Goal: Task Accomplishment & Management: Use online tool/utility

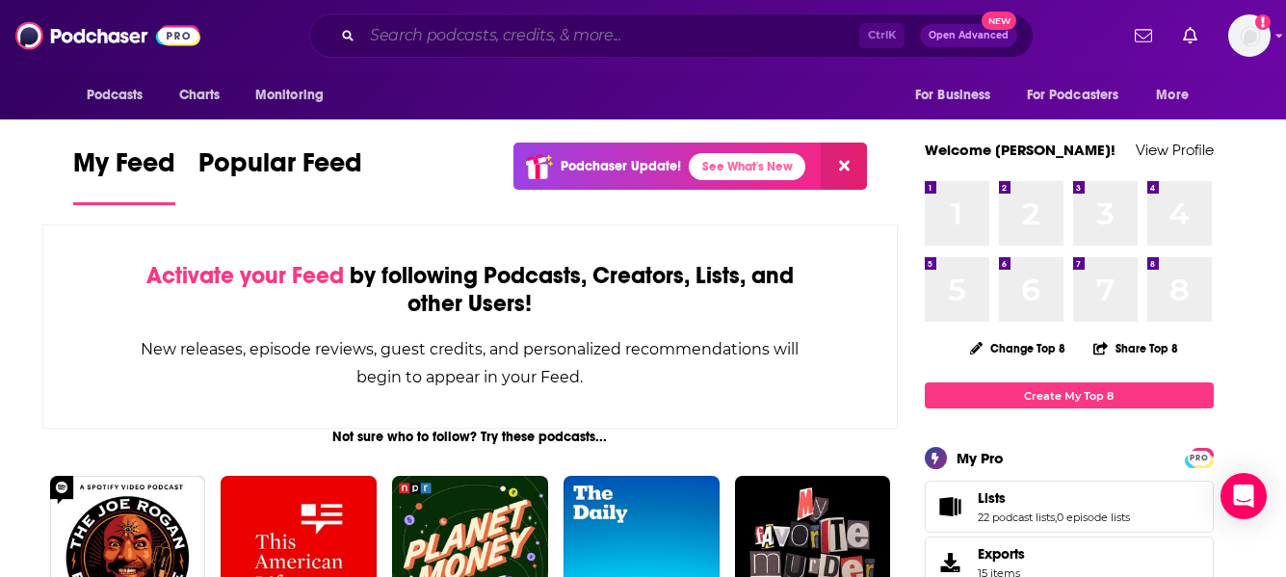
click at [601, 38] on input "Search podcasts, credits, & more..." at bounding box center [610, 35] width 497 height 31
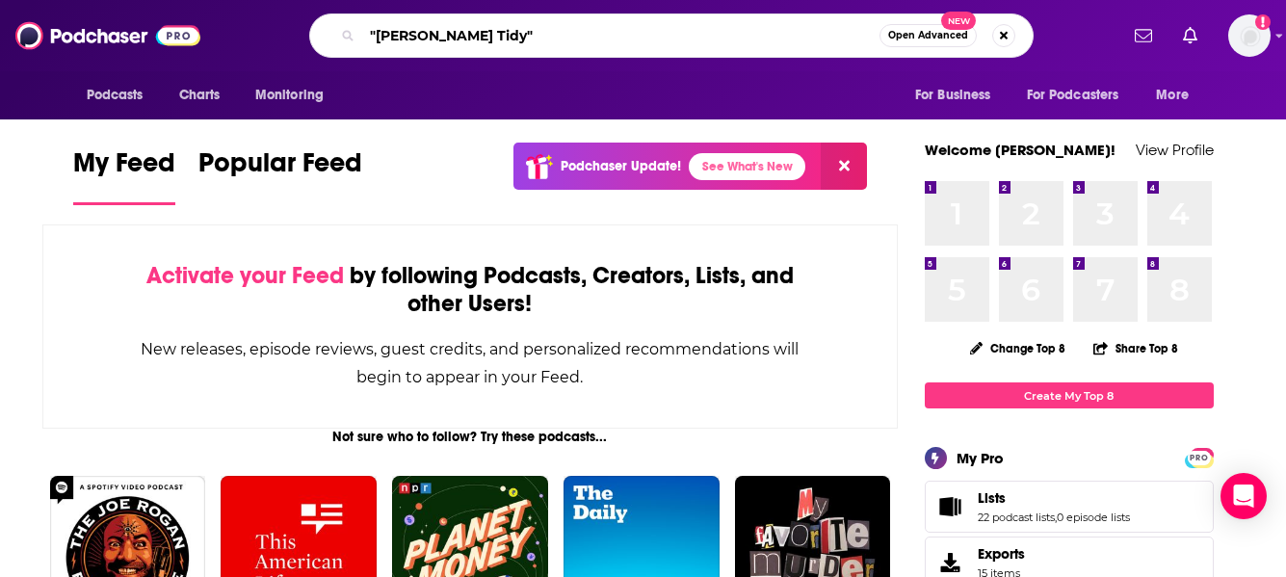
type input ""[PERSON_NAME] Tidy""
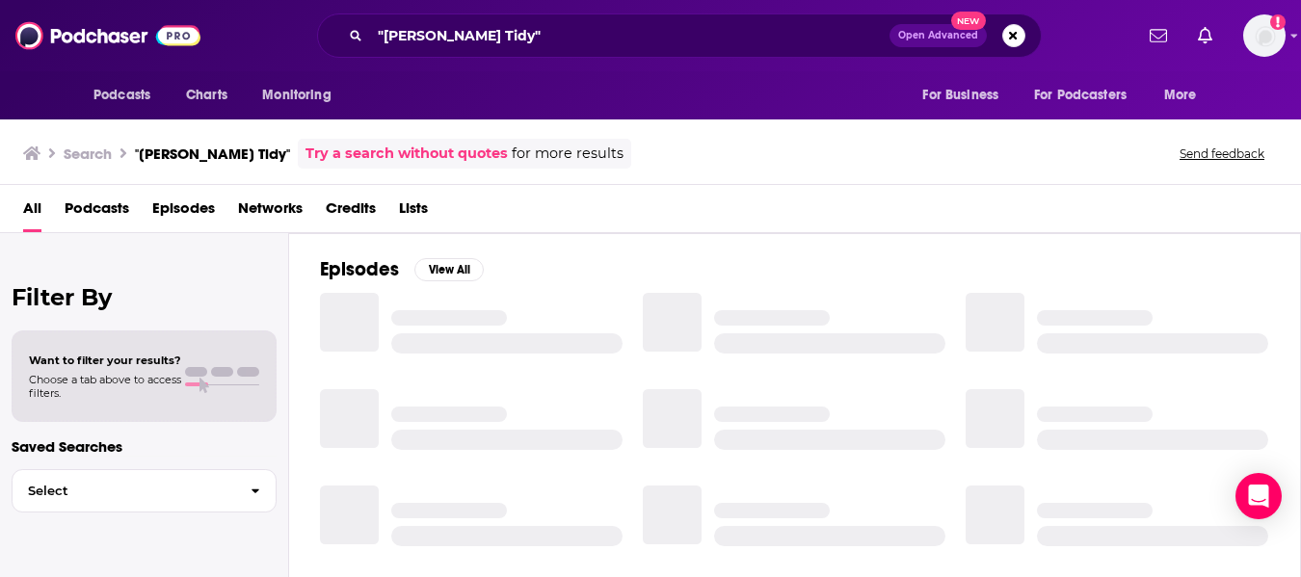
click at [337, 207] on span "Credits" at bounding box center [351, 213] width 50 height 40
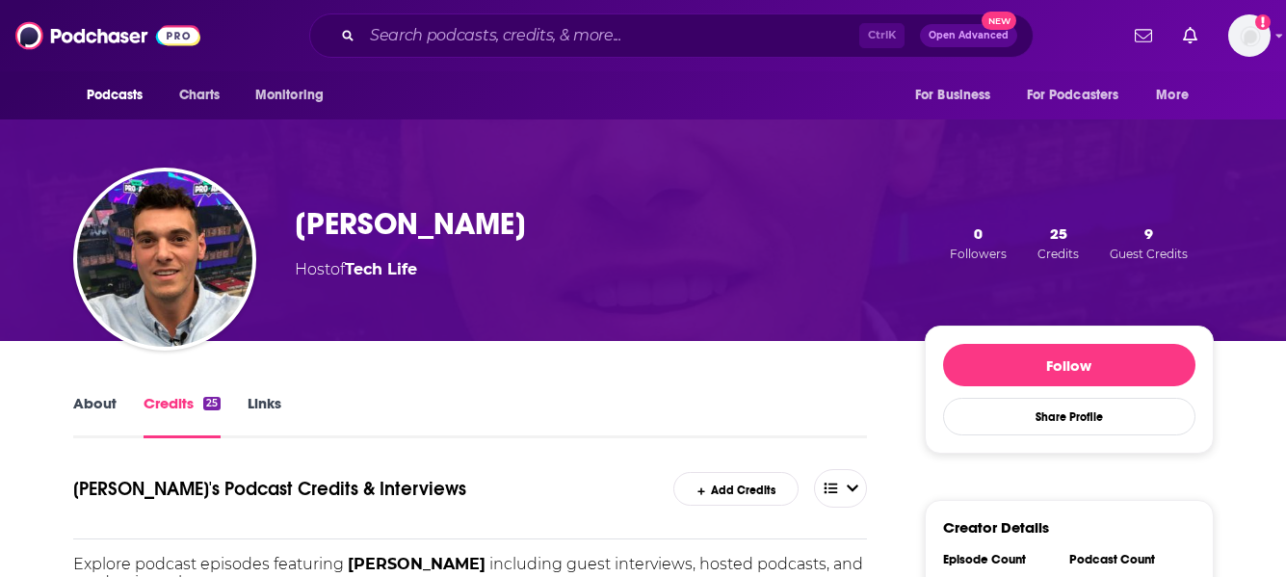
scroll to position [193, 0]
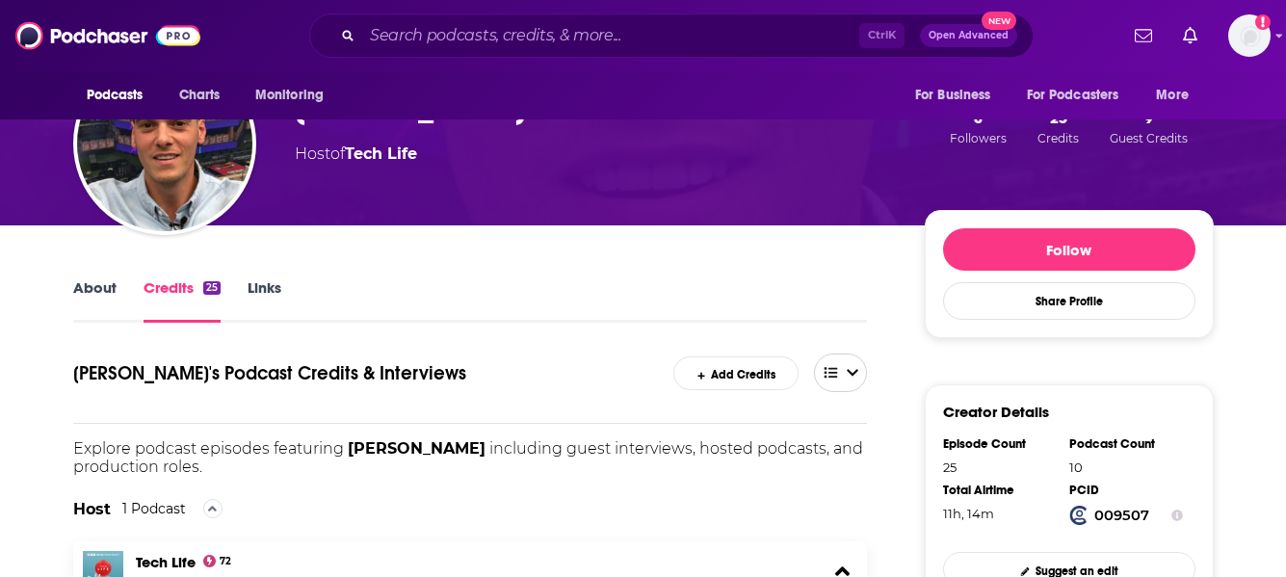
click at [848, 365] on button "open menu" at bounding box center [841, 373] width 54 height 39
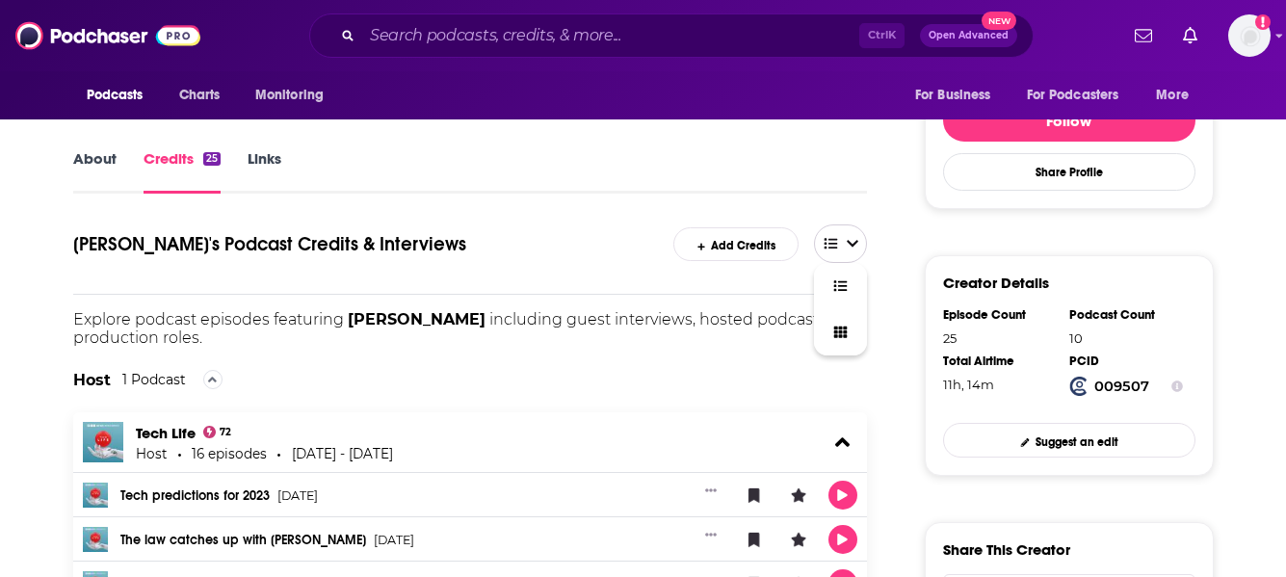
scroll to position [482, 0]
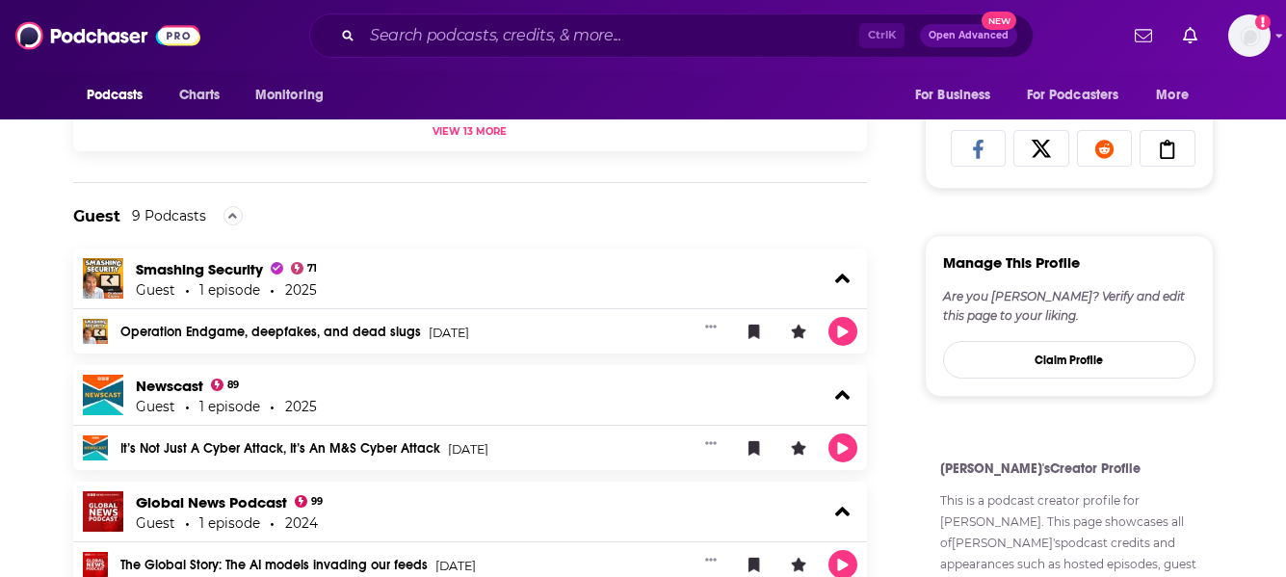
scroll to position [867, 0]
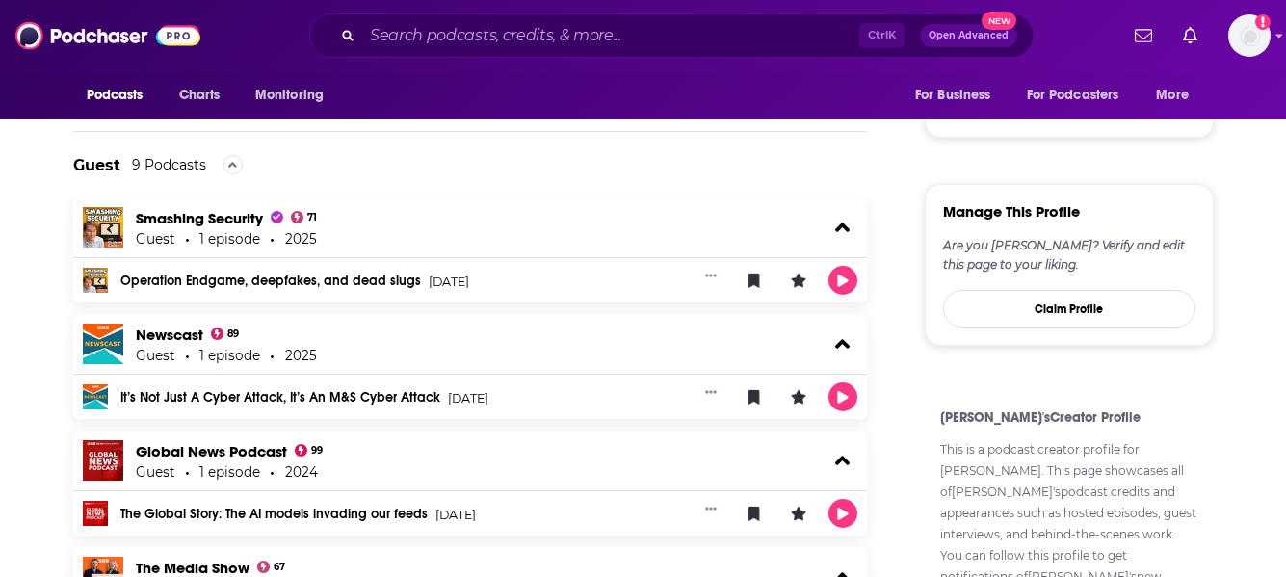
click at [155, 165] on div "9 Podcasts" at bounding box center [169, 164] width 74 height 17
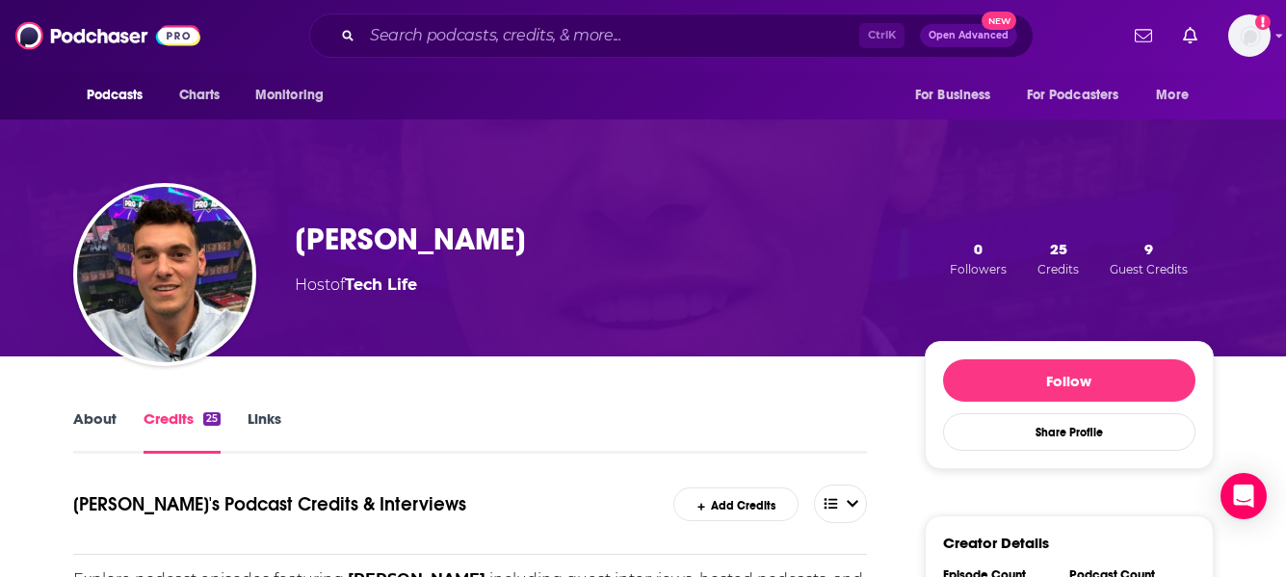
scroll to position [0, 0]
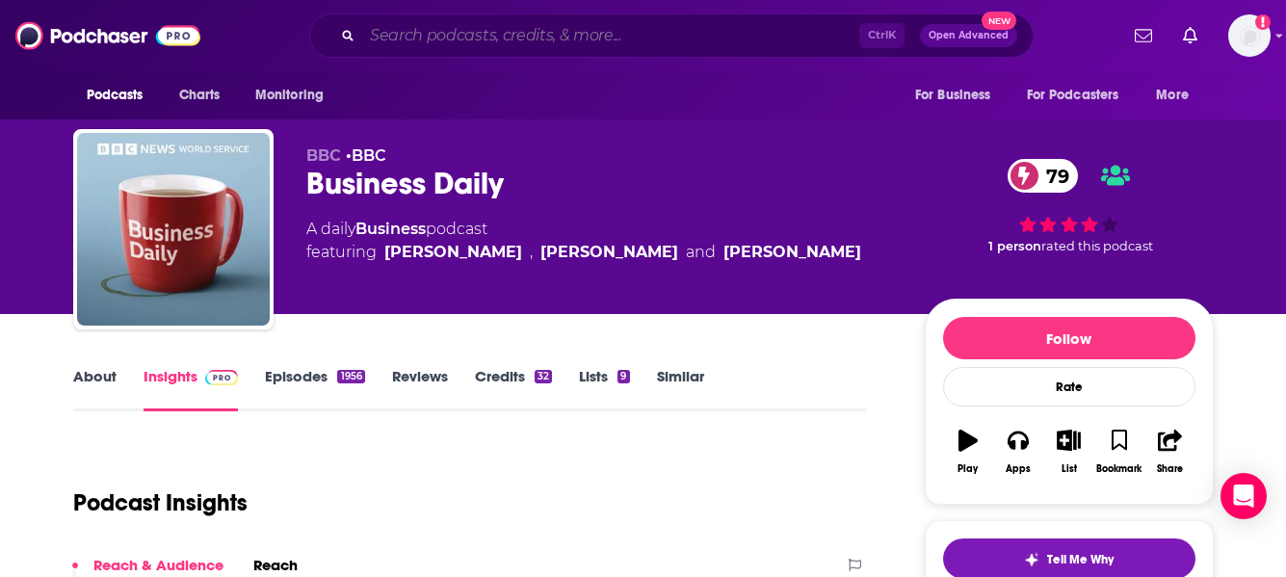
click at [444, 40] on input "Search podcasts, credits, & more..." at bounding box center [610, 35] width 497 height 31
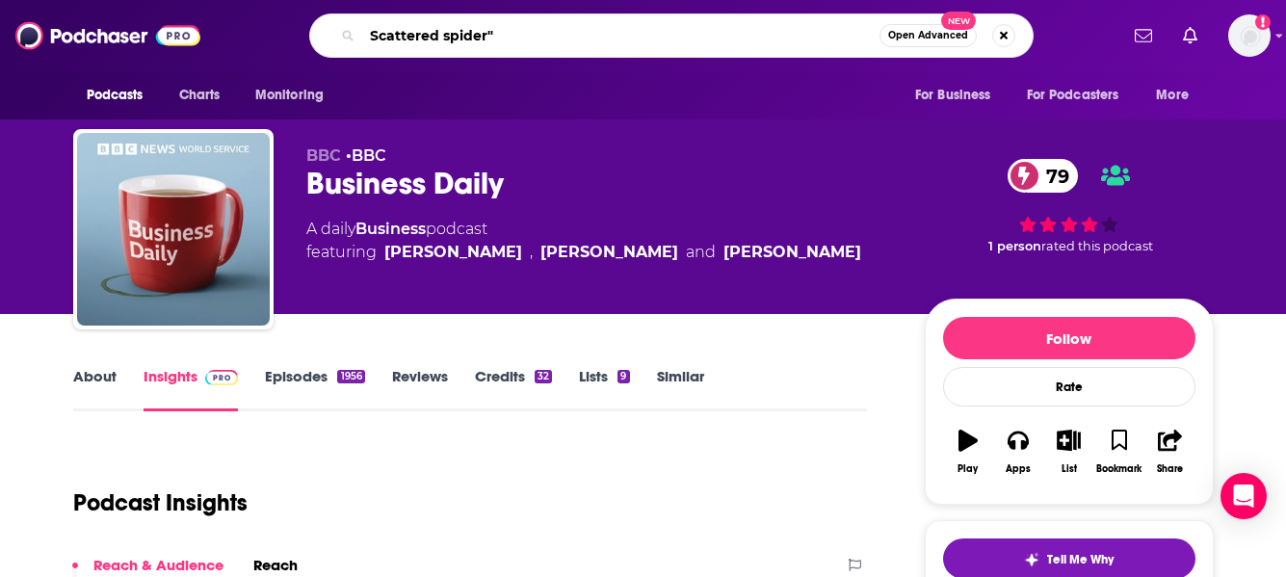
type input ""Scattered spider""
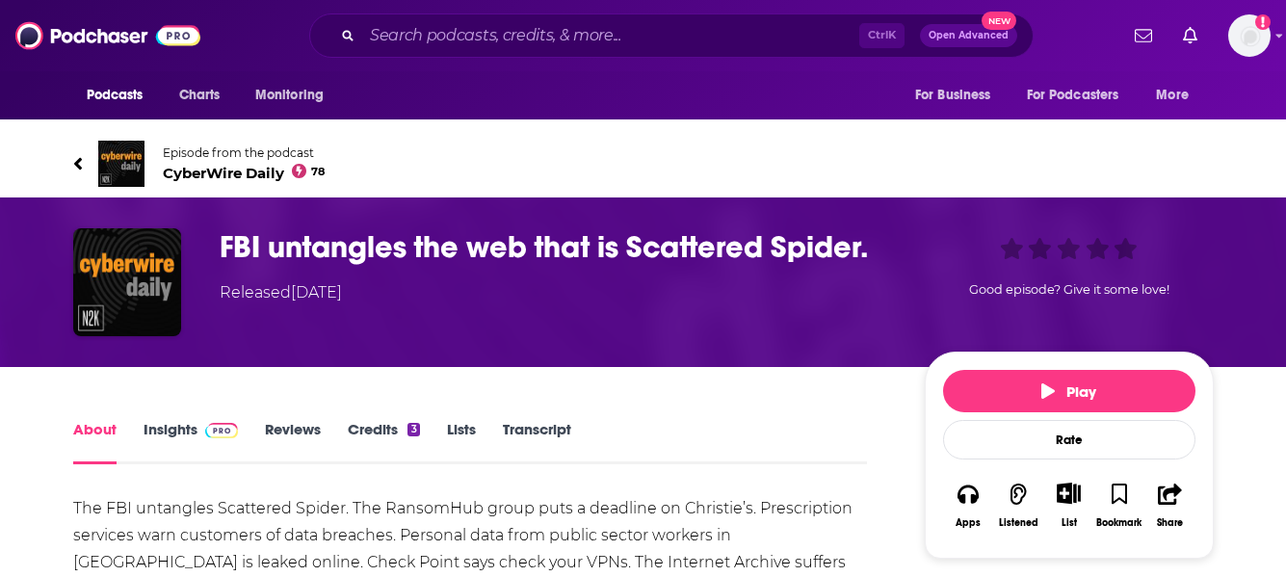
click at [222, 172] on span "CyberWire Daily 78" at bounding box center [244, 173] width 163 height 18
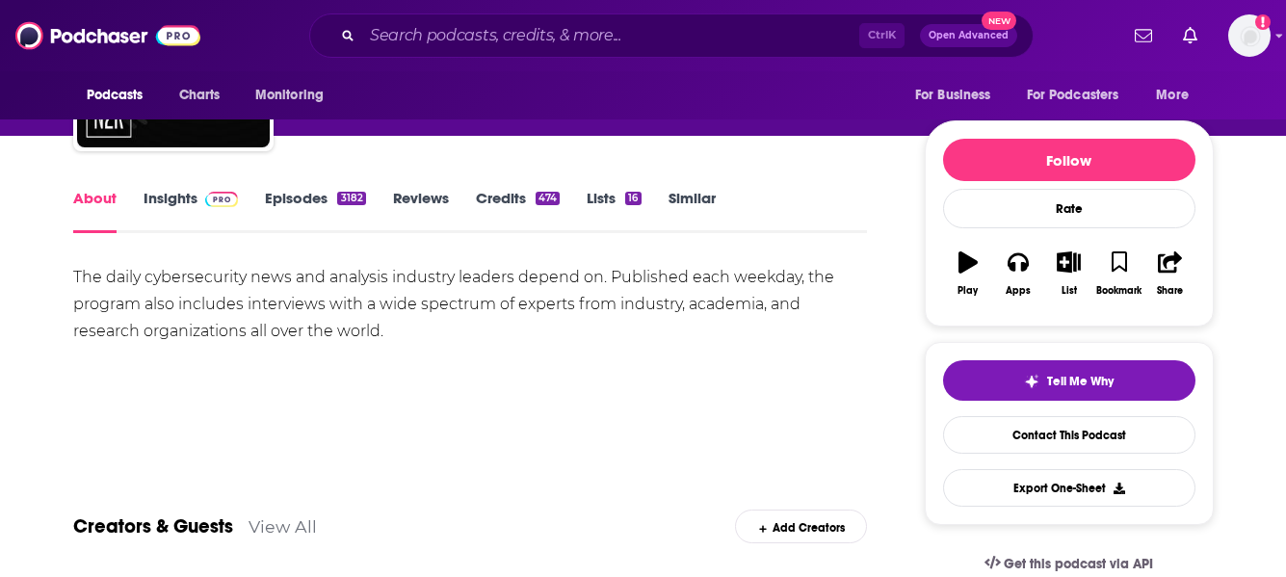
scroll to position [193, 0]
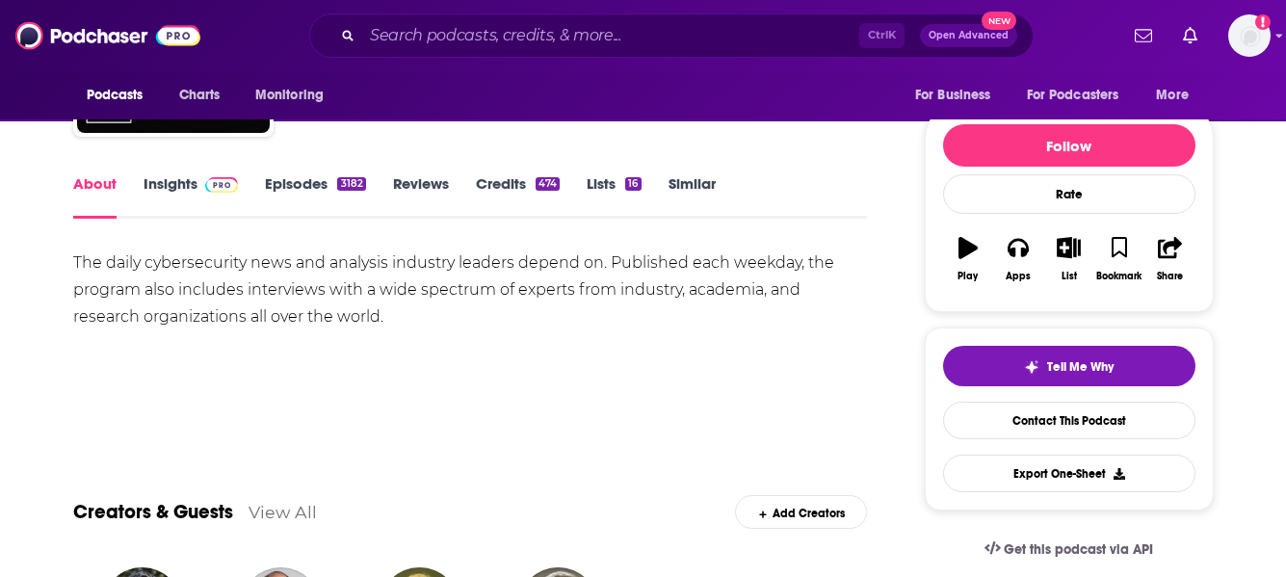
click at [188, 192] on link "Insights" at bounding box center [191, 196] width 95 height 44
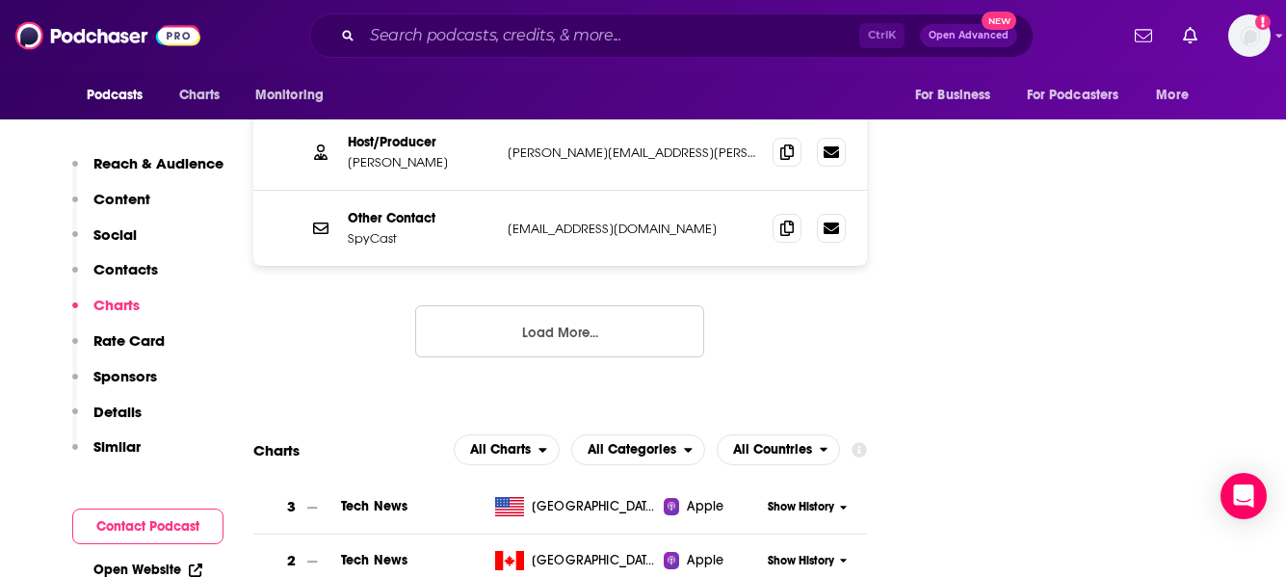
scroll to position [2313, 0]
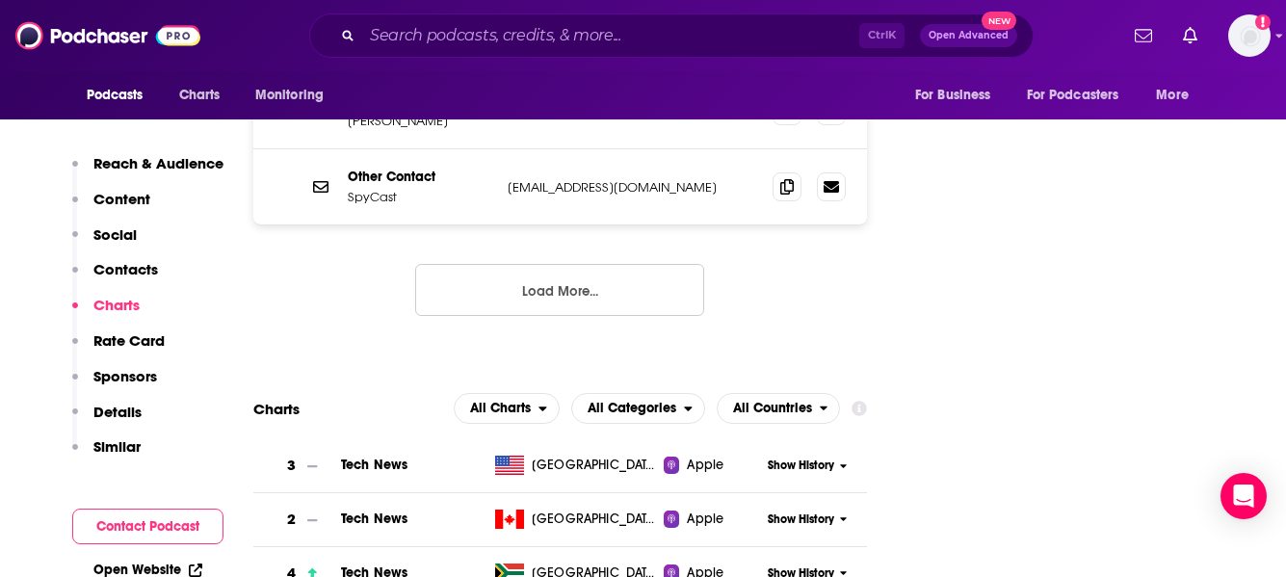
click at [576, 264] on button "Load More..." at bounding box center [559, 290] width 289 height 52
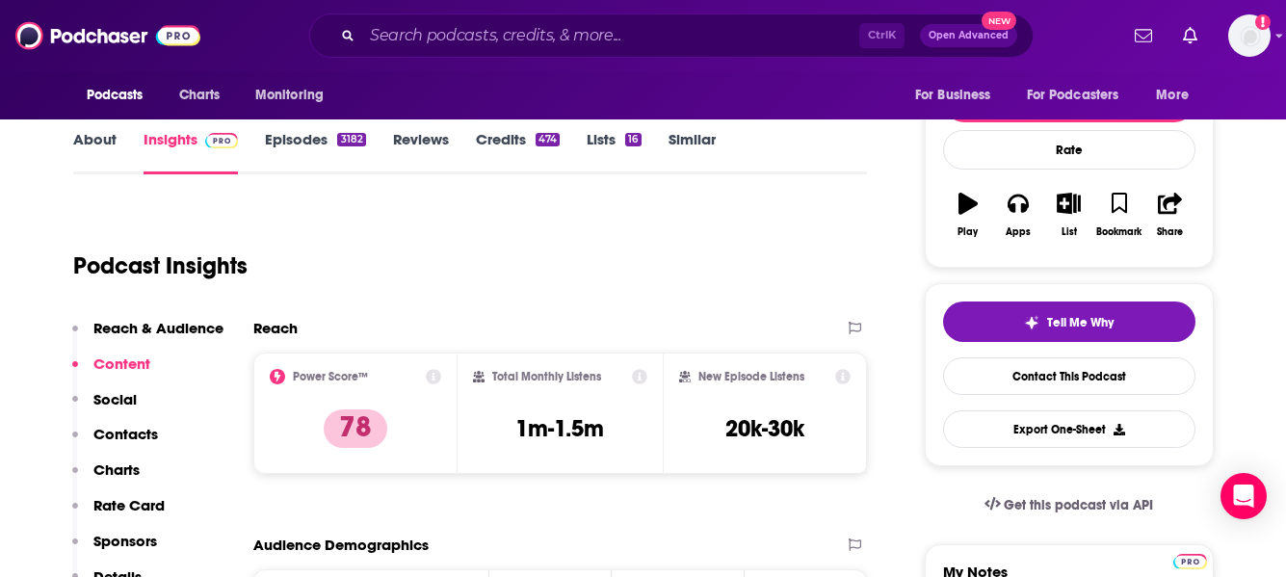
scroll to position [193, 0]
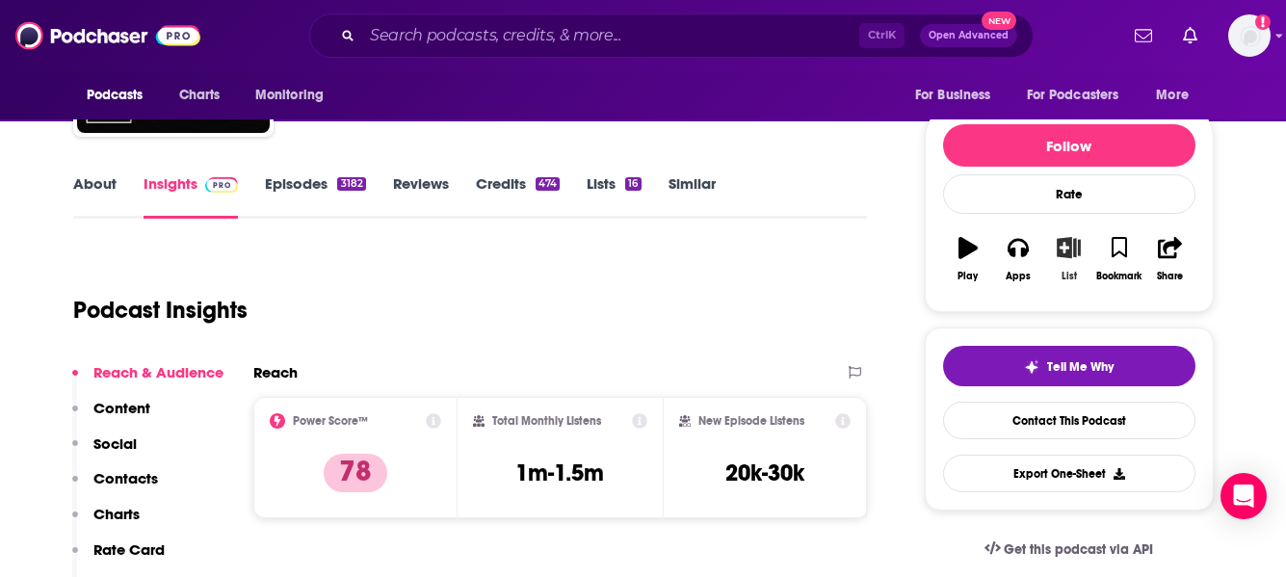
click at [1067, 252] on icon "button" at bounding box center [1069, 247] width 24 height 21
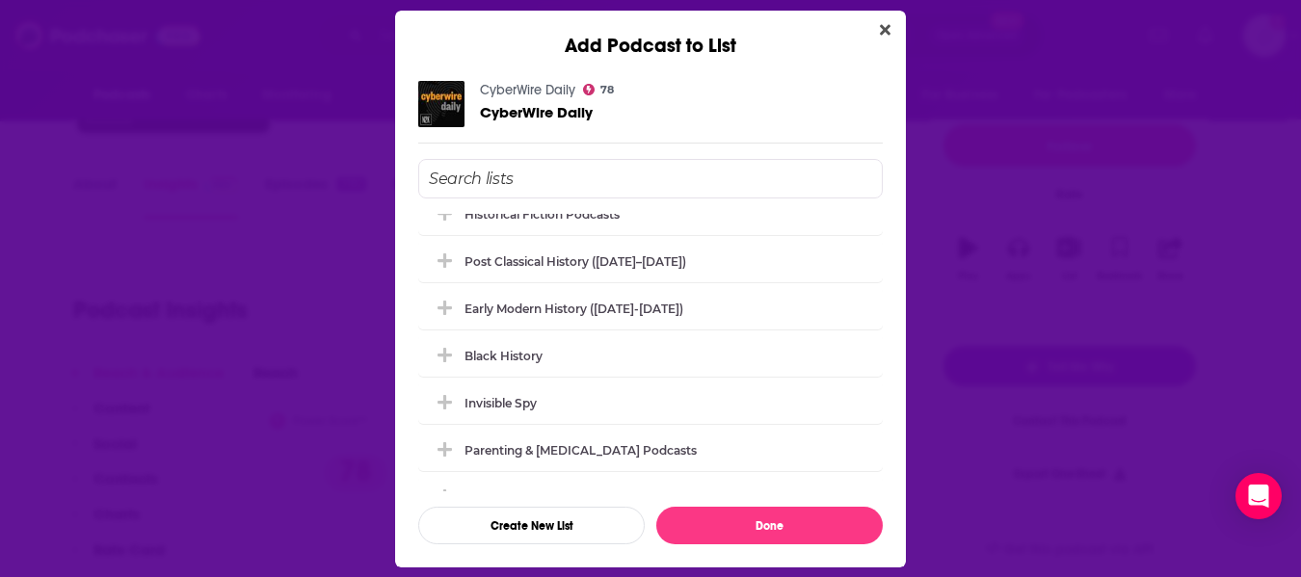
scroll to position [385, 0]
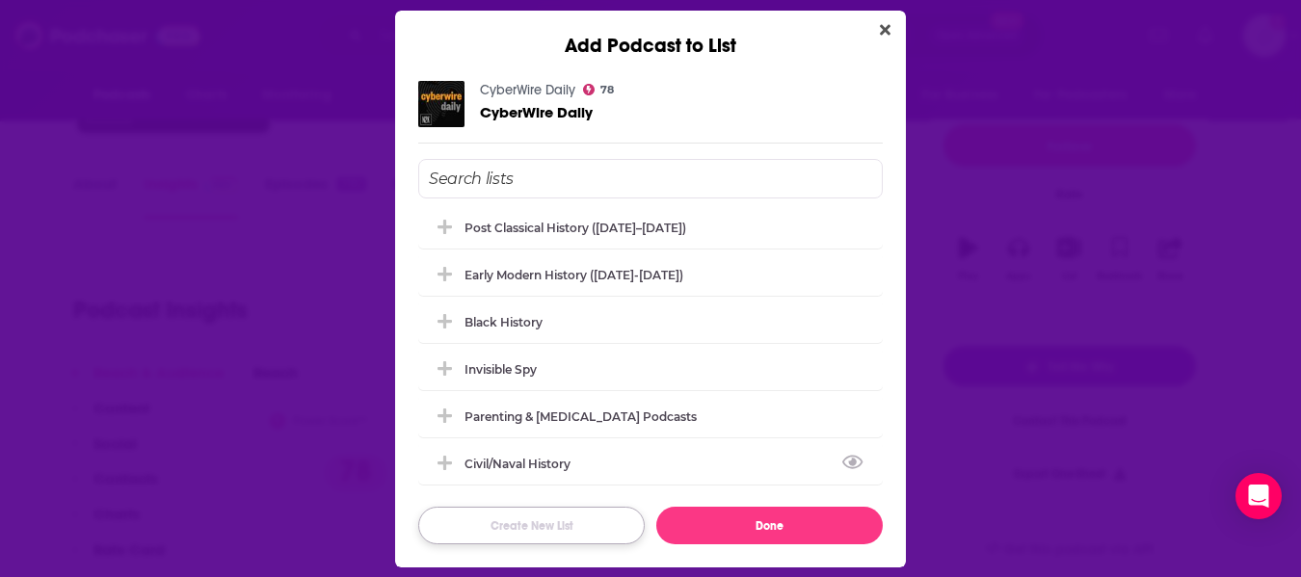
click at [529, 533] on button "Create New List" at bounding box center [531, 526] width 226 height 38
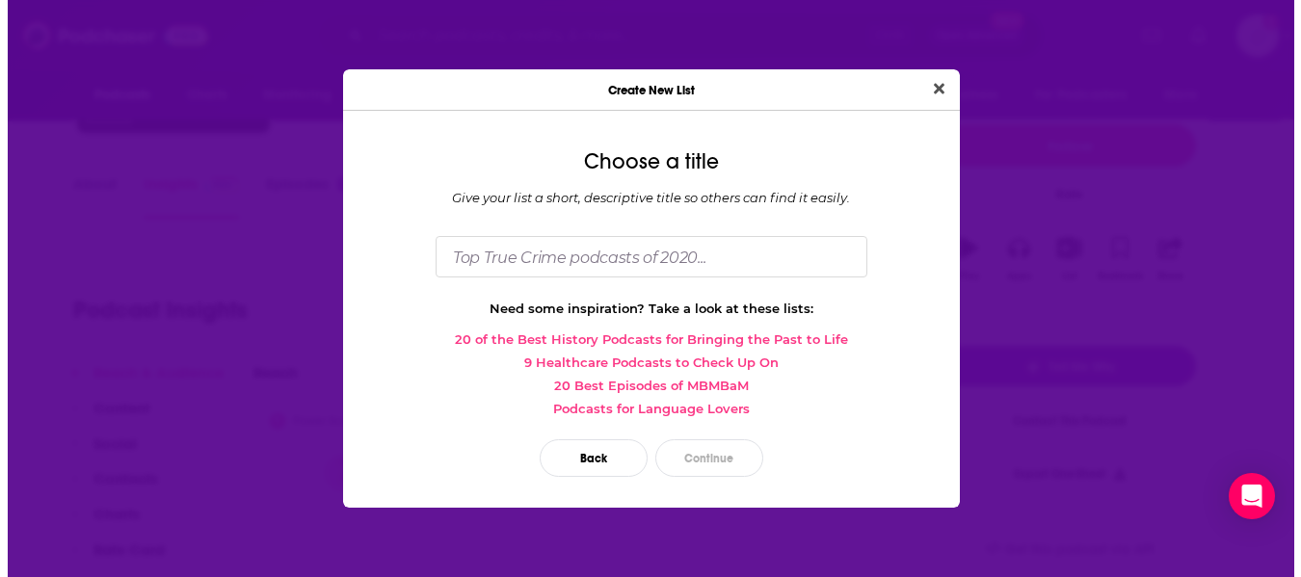
scroll to position [0, 0]
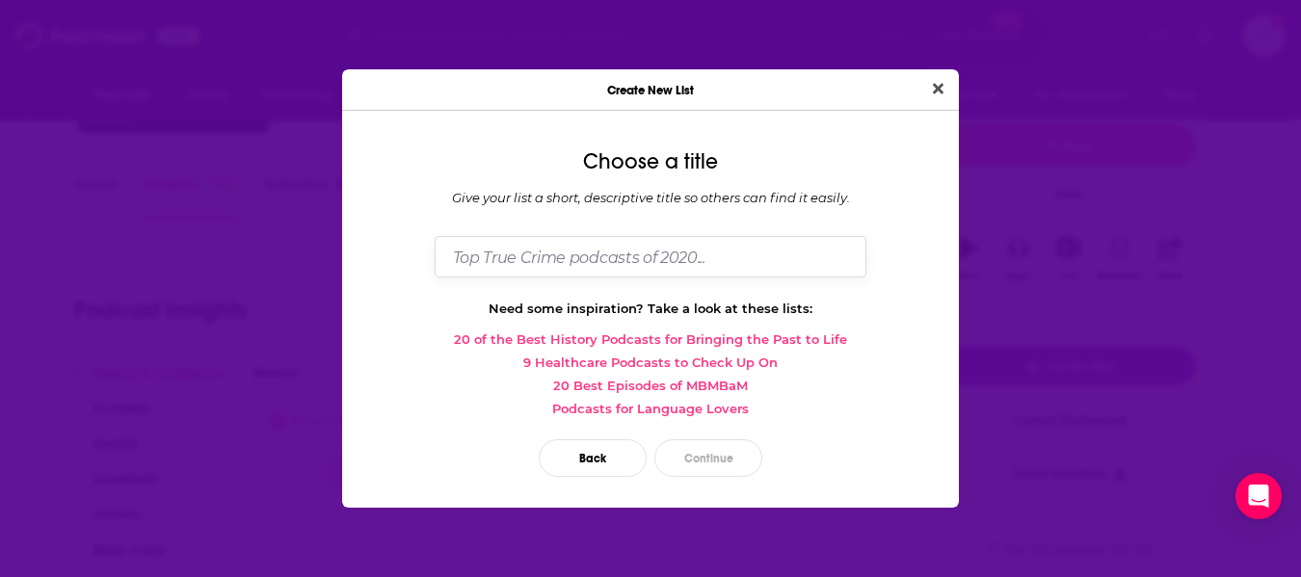
click at [532, 260] on input "Dialog" at bounding box center [651, 256] width 432 height 41
type input "CTRLALTChaos"
click at [688, 460] on button "Continue" at bounding box center [708, 458] width 108 height 38
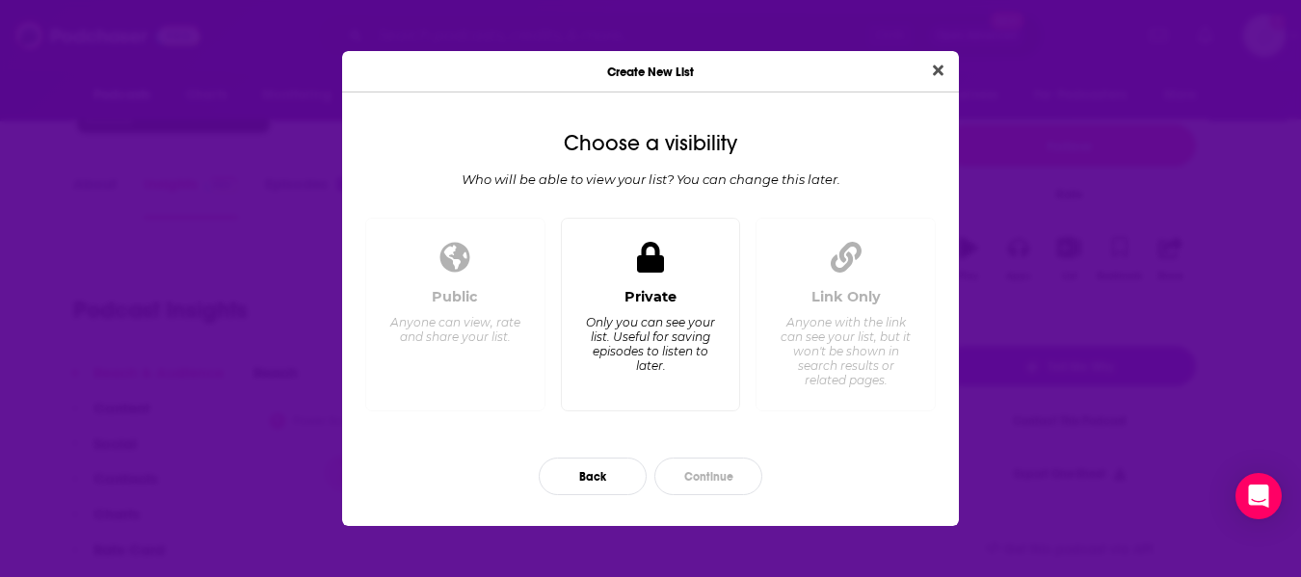
click at [668, 304] on div "Private" at bounding box center [650, 296] width 52 height 17
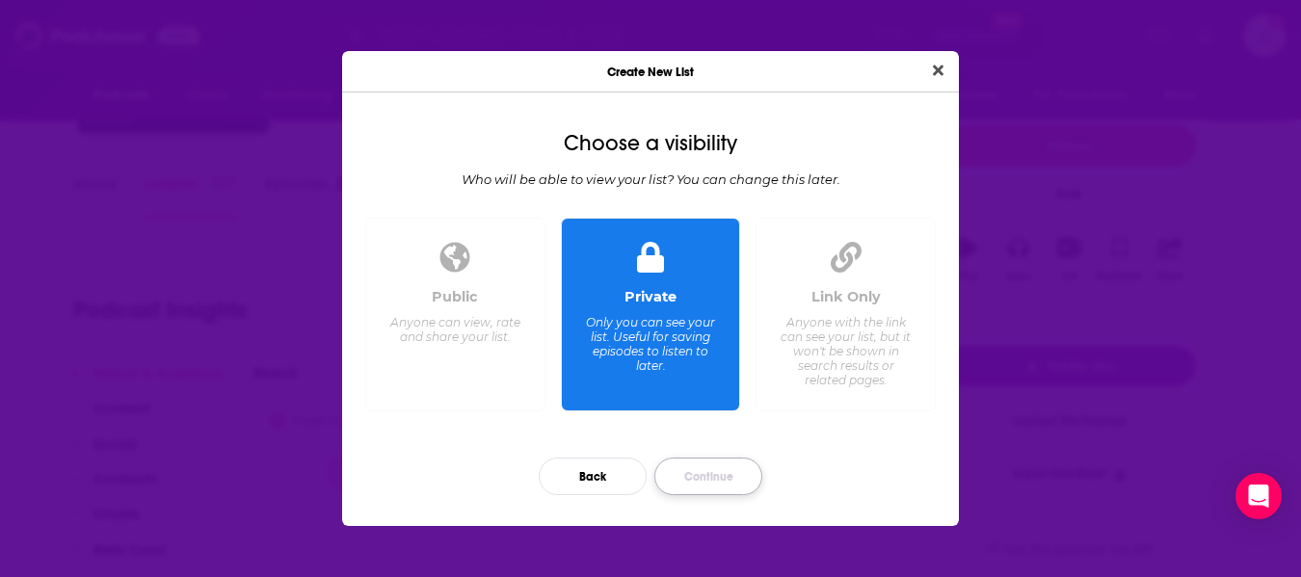
click at [710, 477] on button "Continue" at bounding box center [708, 477] width 108 height 38
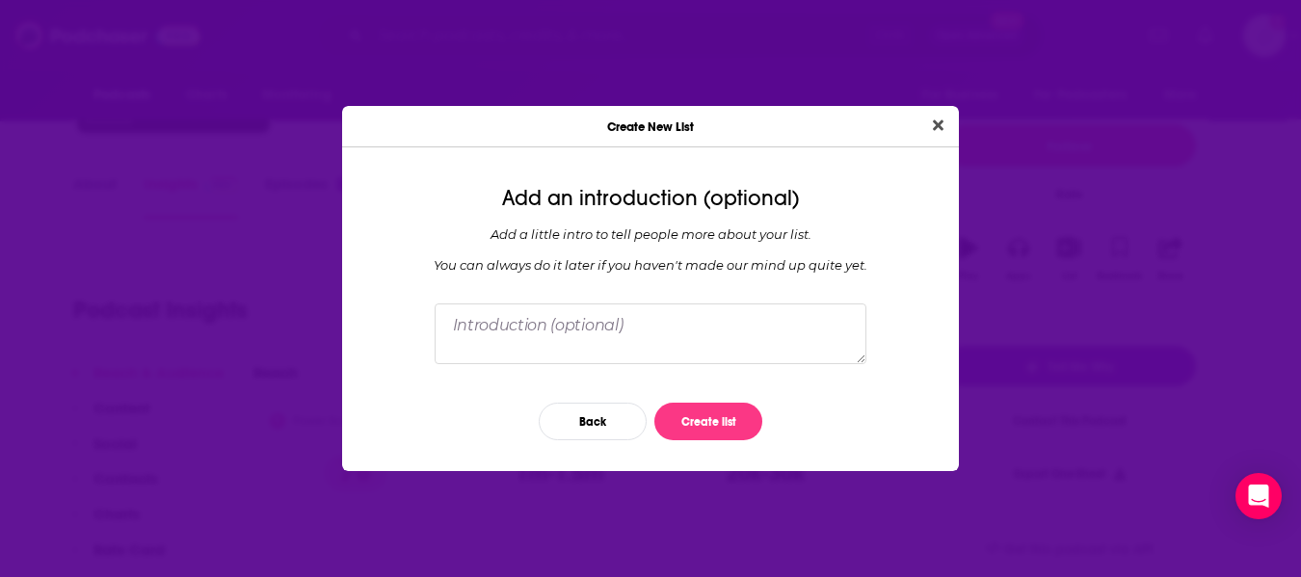
click at [703, 400] on div "Back Create list" at bounding box center [650, 421] width 586 height 68
click at [699, 433] on button "Create list" at bounding box center [708, 422] width 108 height 38
